Goal: Task Accomplishment & Management: Use online tool/utility

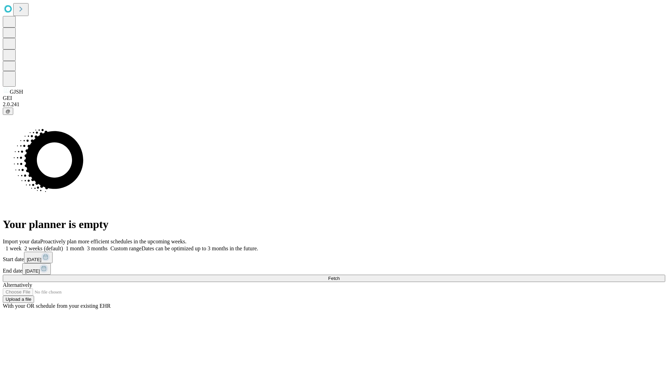
click at [340, 276] on span "Fetch" at bounding box center [333, 278] width 11 height 5
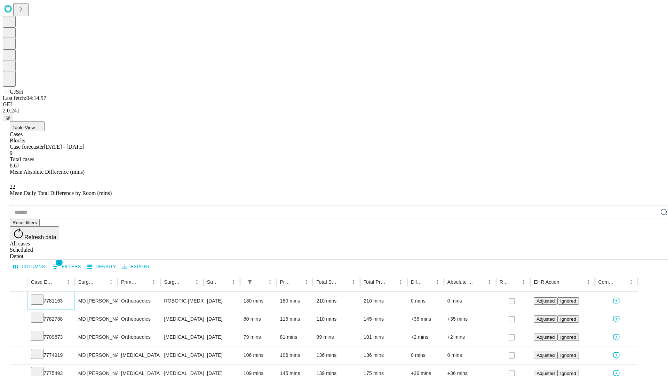
click at [41, 296] on icon at bounding box center [37, 299] width 7 height 7
